Goal: Task Accomplishment & Management: Complete application form

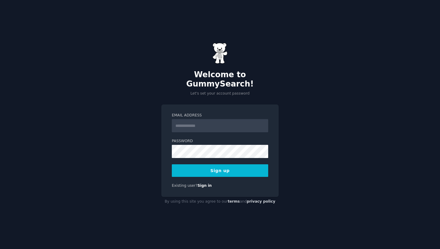
click at [195, 122] on input "Email Address" at bounding box center [220, 125] width 96 height 13
type input "**********"
click at [225, 165] on button "Sign up" at bounding box center [220, 170] width 96 height 13
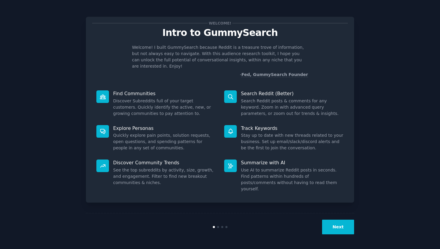
click at [331, 226] on button "Next" at bounding box center [338, 227] width 32 height 15
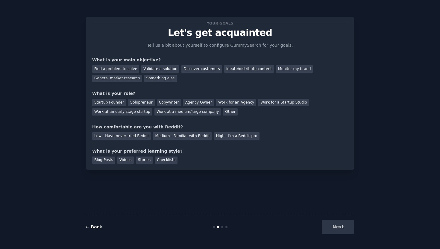
click at [90, 227] on link "← Back" at bounding box center [94, 227] width 16 height 5
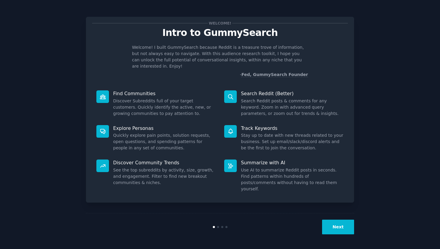
click at [103, 90] on div at bounding box center [102, 96] width 13 height 13
click at [104, 94] on icon at bounding box center [103, 97] width 6 height 6
click at [230, 130] on div at bounding box center [230, 131] width 13 height 13
click at [342, 239] on div "Next" at bounding box center [220, 227] width 268 height 28
click at [341, 235] on div "Next" at bounding box center [220, 227] width 268 height 28
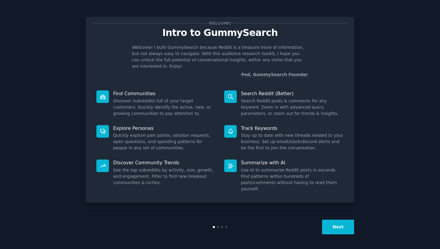
click at [342, 228] on button "Next" at bounding box center [338, 227] width 32 height 15
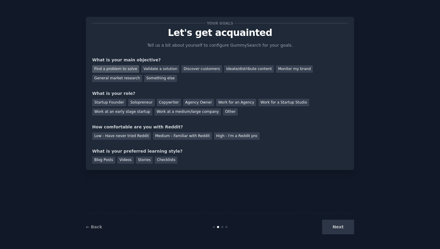
click at [126, 68] on div "Find a problem to solve" at bounding box center [115, 68] width 47 height 7
click at [118, 68] on div "Find a problem to solve" at bounding box center [115, 68] width 47 height 7
click at [122, 70] on div "Find a problem to solve" at bounding box center [115, 68] width 47 height 7
click at [90, 227] on link "← Back" at bounding box center [94, 227] width 16 height 5
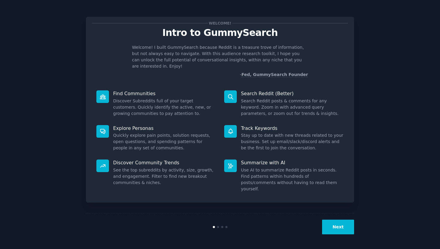
click at [340, 231] on button "Next" at bounding box center [338, 227] width 32 height 15
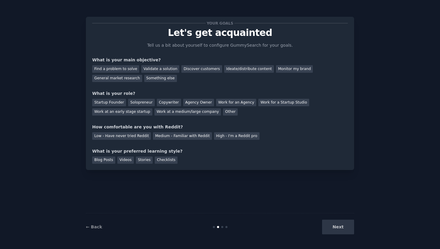
click at [334, 228] on div "Next" at bounding box center [310, 227] width 90 height 15
click at [338, 228] on div "Next" at bounding box center [310, 227] width 90 height 15
click at [130, 68] on div "Find a problem to solve" at bounding box center [115, 68] width 47 height 7
click at [346, 228] on div "Next" at bounding box center [310, 227] width 90 height 15
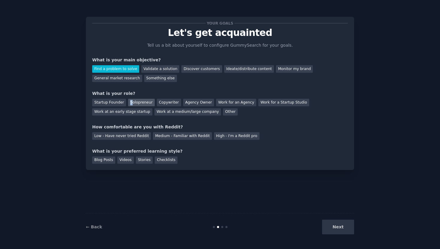
click at [130, 104] on div "Solopreneur" at bounding box center [141, 102] width 26 height 7
click at [123, 137] on div "Low - Have never tried Reddit" at bounding box center [121, 135] width 59 height 7
click at [120, 160] on div "Videos" at bounding box center [125, 160] width 16 height 7
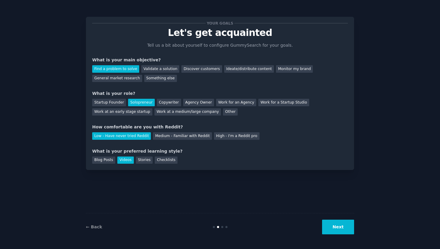
click at [337, 232] on button "Next" at bounding box center [338, 227] width 32 height 15
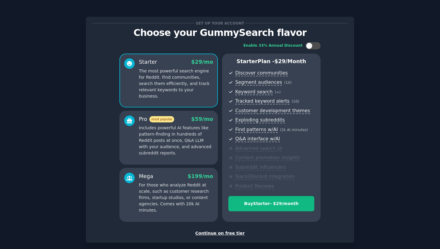
click at [239, 232] on div "Continue on free tier" at bounding box center [220, 233] width 256 height 6
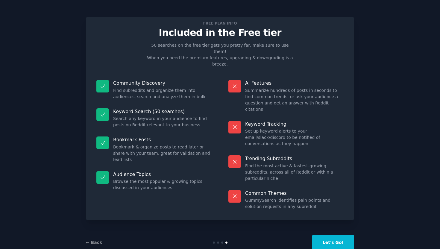
click at [331, 235] on button "Let's Go!" at bounding box center [333, 242] width 42 height 15
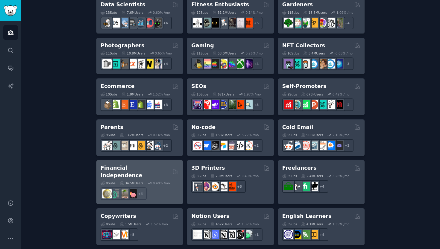
scroll to position [283, 0]
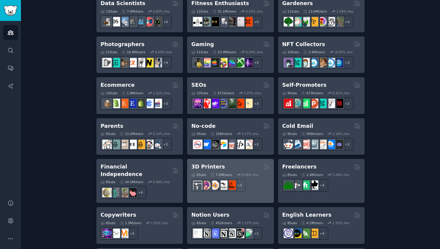
click at [237, 168] on div "3D Printers" at bounding box center [230, 166] width 78 height 7
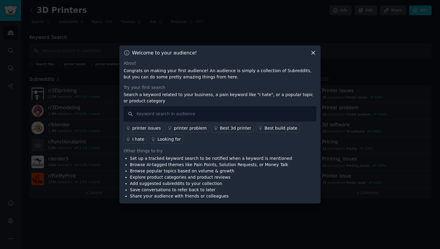
click at [314, 52] on icon at bounding box center [313, 53] width 3 height 3
